Goal: Task Accomplishment & Management: Use online tool/utility

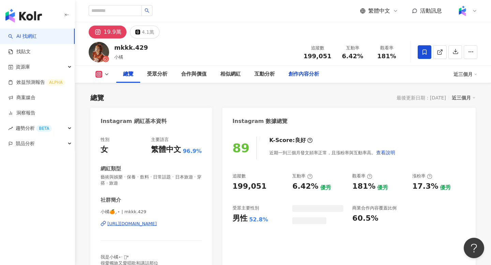
click at [310, 68] on div "創作內容分析" at bounding box center [303, 74] width 44 height 17
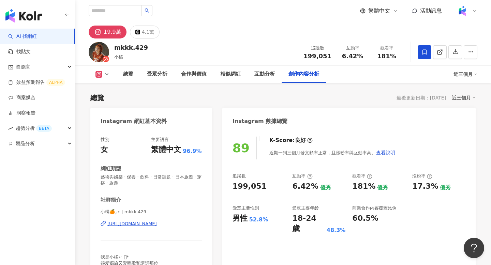
scroll to position [1949, 0]
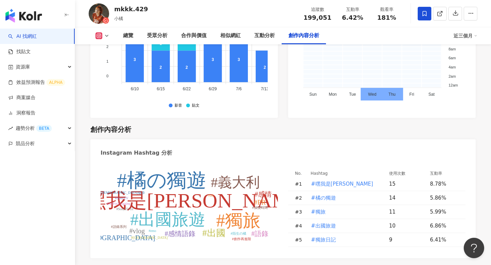
type input "***"
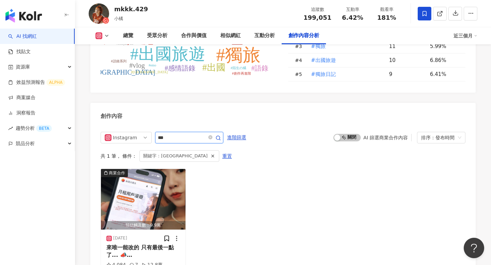
scroll to position [2120, 0]
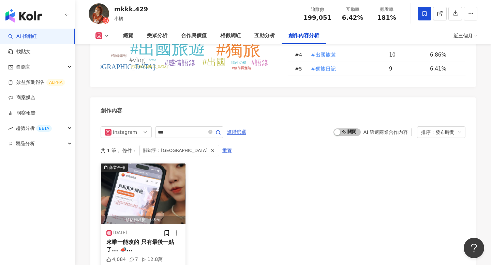
click at [152, 164] on img "button" at bounding box center [143, 194] width 84 height 61
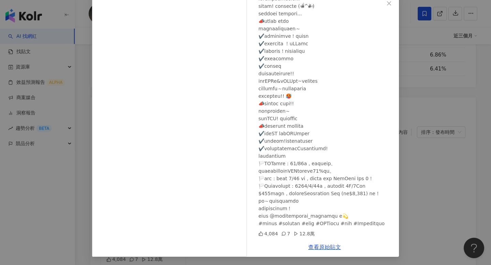
scroll to position [2147, 0]
click at [320, 247] on link "查看原始貼文" at bounding box center [324, 247] width 33 height 6
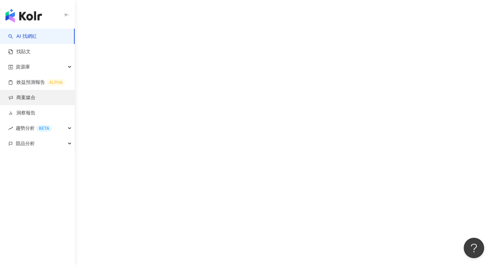
click at [28, 101] on link "商案媒合" at bounding box center [21, 97] width 27 height 7
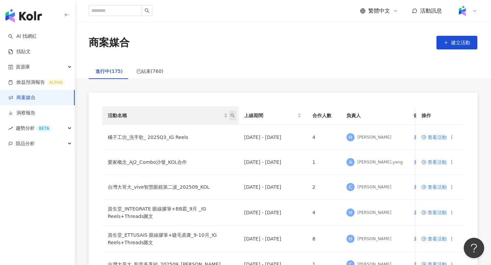
click at [232, 113] on span "活動名稱" at bounding box center [232, 115] width 7 height 10
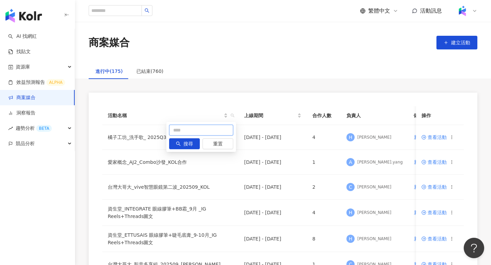
click at [198, 133] on input "text" at bounding box center [201, 130] width 64 height 11
type input "*"
type input "***"
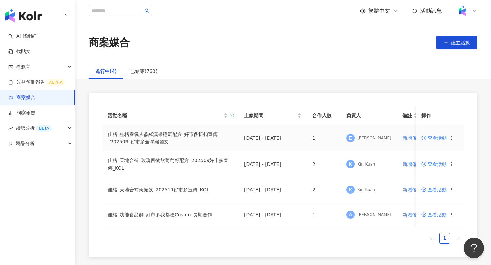
click at [441, 134] on td "查看活動" at bounding box center [440, 138] width 48 height 26
click at [441, 135] on td "查看活動" at bounding box center [440, 138] width 48 height 26
click at [440, 140] on span "查看活動" at bounding box center [433, 138] width 25 height 5
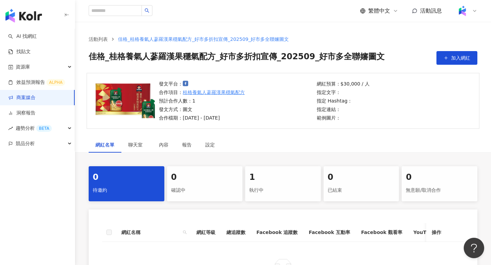
click at [302, 175] on div "1" at bounding box center [282, 178] width 67 height 12
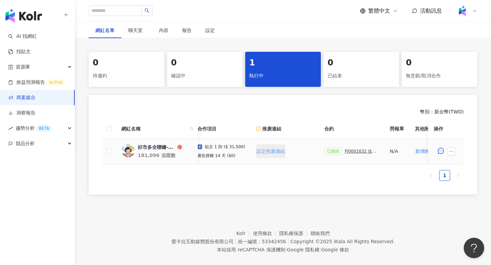
scroll to position [0, 98]
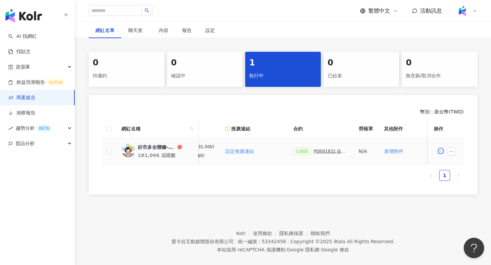
click at [323, 152] on div "PJ0001632 佳格_桂格養氣人蔘羅漢果穩氣配方_好市多折扣宣傳_202509_好市多全聯嬸圖文" at bounding box center [330, 151] width 34 height 5
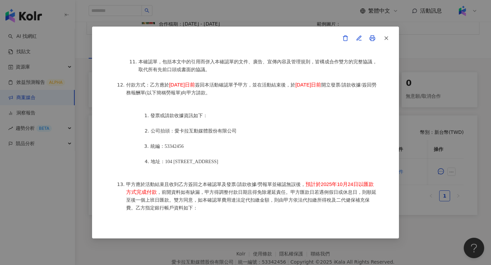
scroll to position [773, 0]
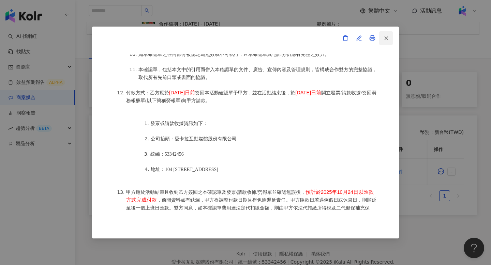
click at [386, 40] on icon "button" at bounding box center [386, 38] width 6 height 6
